Goal: Task Accomplishment & Management: Manage account settings

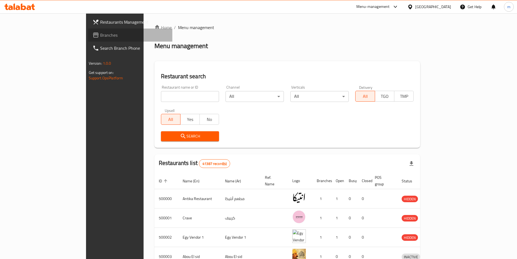
click at [100, 38] on span "Branches" at bounding box center [134, 35] width 68 height 7
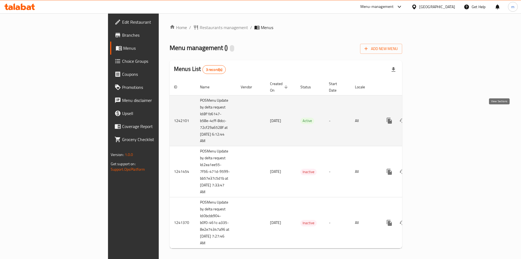
click at [431, 118] on icon "enhanced table" at bounding box center [428, 120] width 5 height 5
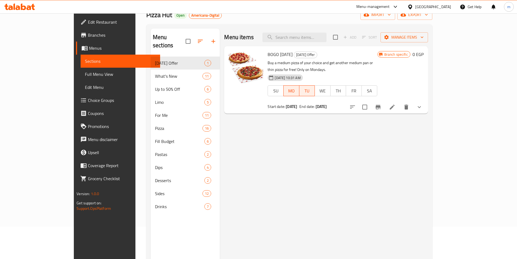
scroll to position [76, 0]
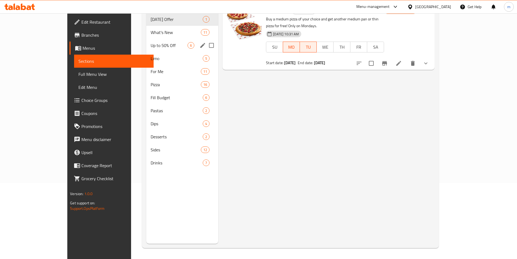
click at [151, 42] on span "Up to 50% Off" at bounding box center [169, 45] width 37 height 7
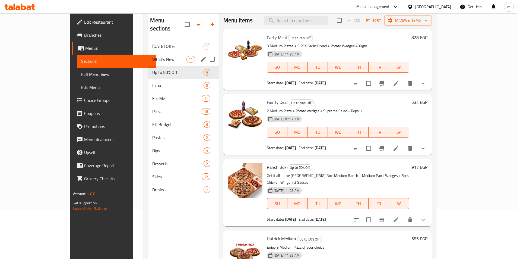
scroll to position [49, 0]
click at [152, 56] on span "What's New" at bounding box center [169, 59] width 34 height 7
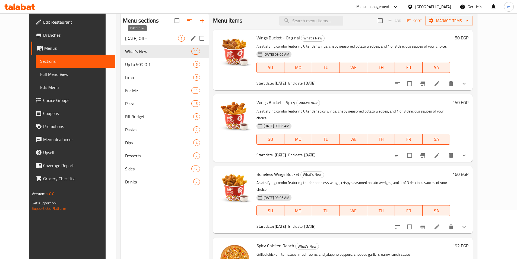
click at [134, 40] on span "[DATE] Offer" at bounding box center [151, 38] width 53 height 7
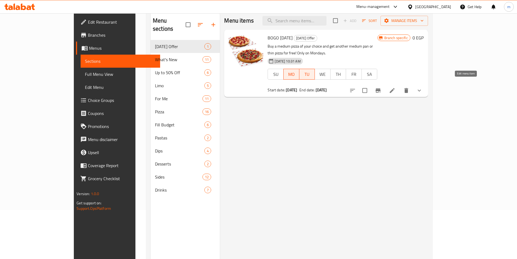
click at [394, 88] on icon at bounding box center [392, 90] width 5 height 5
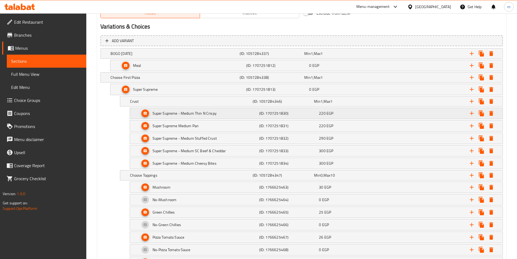
scroll to position [244, 0]
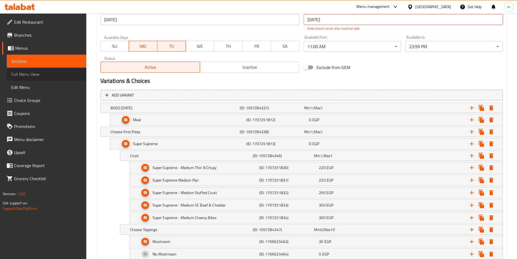
click at [58, 76] on span "Full Menu View" at bounding box center [46, 74] width 71 height 7
click at [33, 74] on span "Full Menu View" at bounding box center [46, 74] width 71 height 7
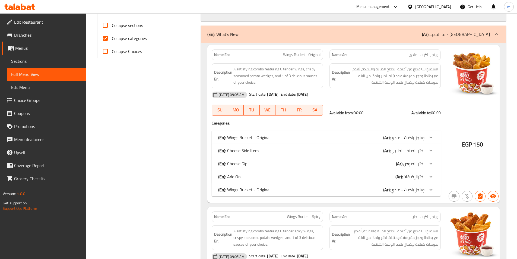
click at [137, 41] on span "Collapse categories" at bounding box center [129, 38] width 35 height 7
click at [112, 41] on input "Collapse categories" at bounding box center [105, 38] width 13 height 13
checkbox input "false"
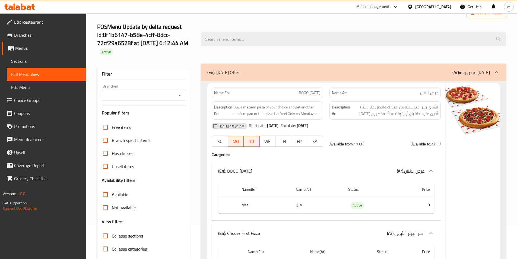
scroll to position [81, 0]
